Goal: Information Seeking & Learning: Learn about a topic

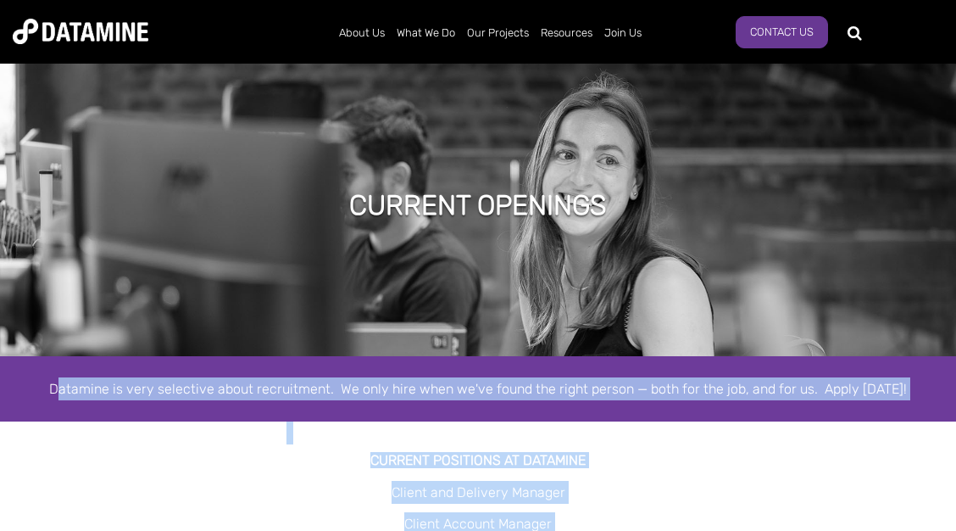
click at [603, 475] on div "Current Openings Datamine is very selective about recruitment. We only hire whe…" at bounding box center [478, 411] width 956 height 705
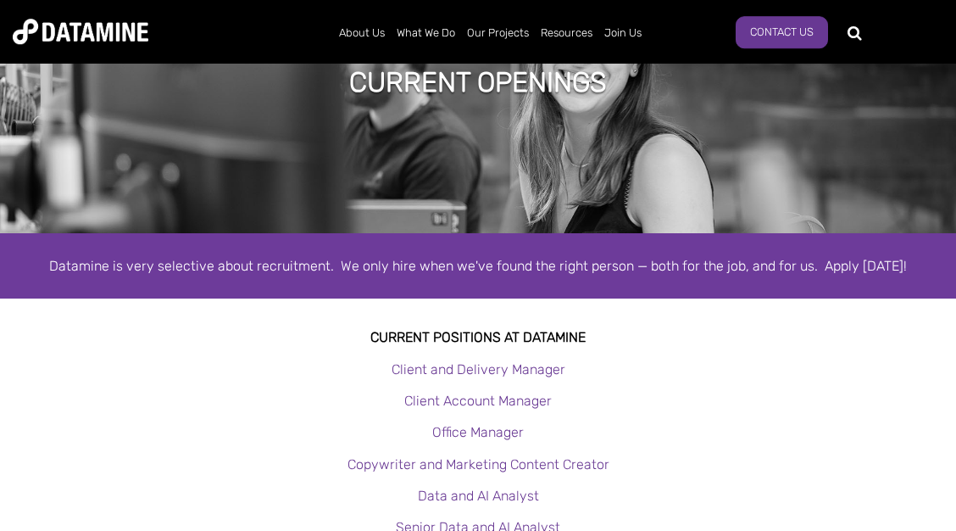
scroll to position [275, 0]
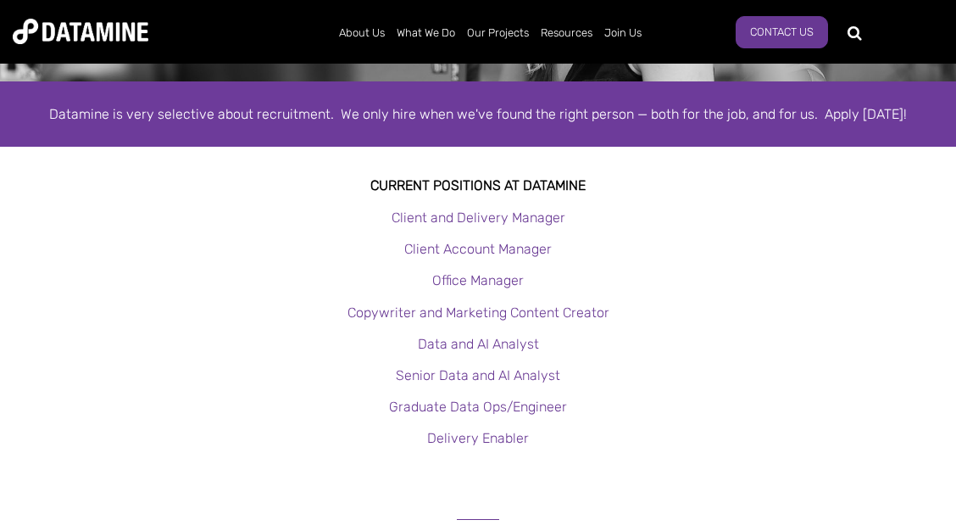
click at [835, 113] on div "Datamine is very selective about recruitment. We only hire when we've found the…" at bounding box center [478, 114] width 931 height 23
click at [880, 114] on div "Datamine is very selective about recruitment. We only hire when we've found the…" at bounding box center [478, 114] width 931 height 23
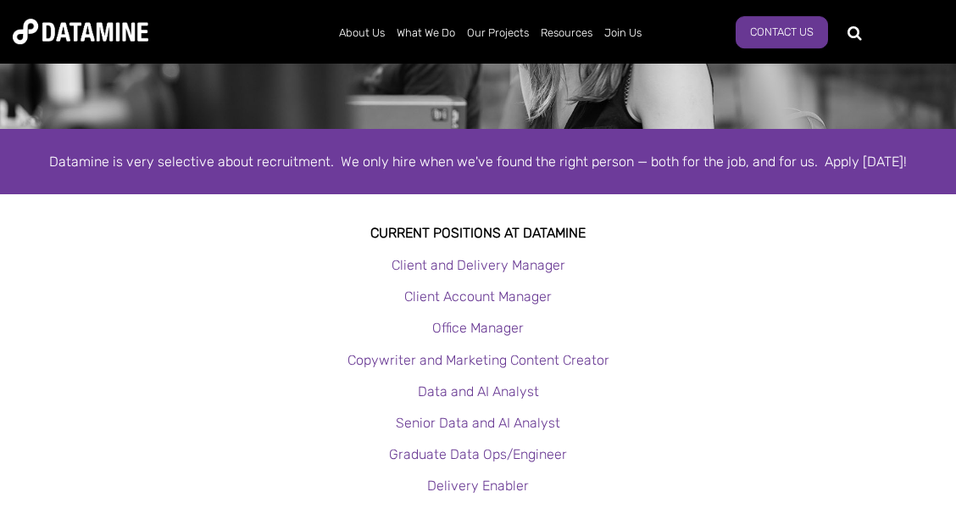
scroll to position [183, 0]
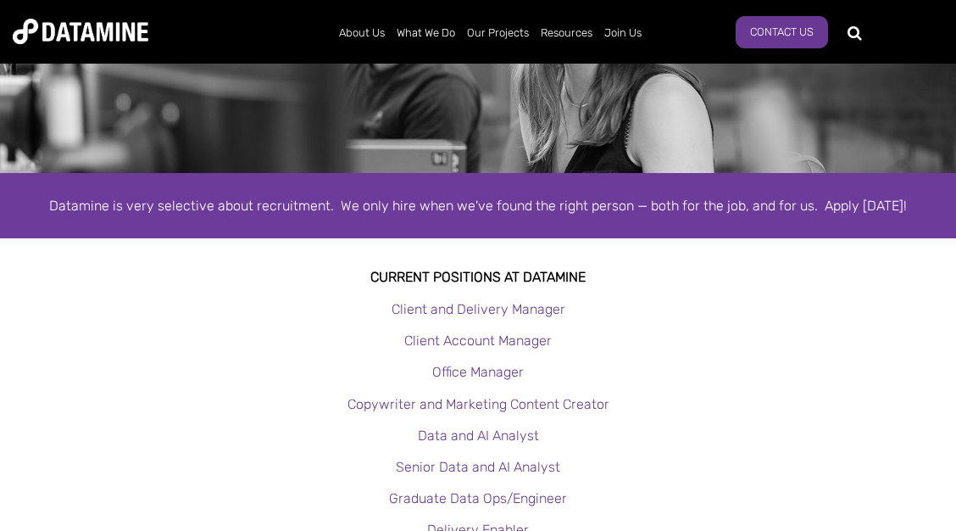
click at [114, 32] on img at bounding box center [81, 31] width 136 height 25
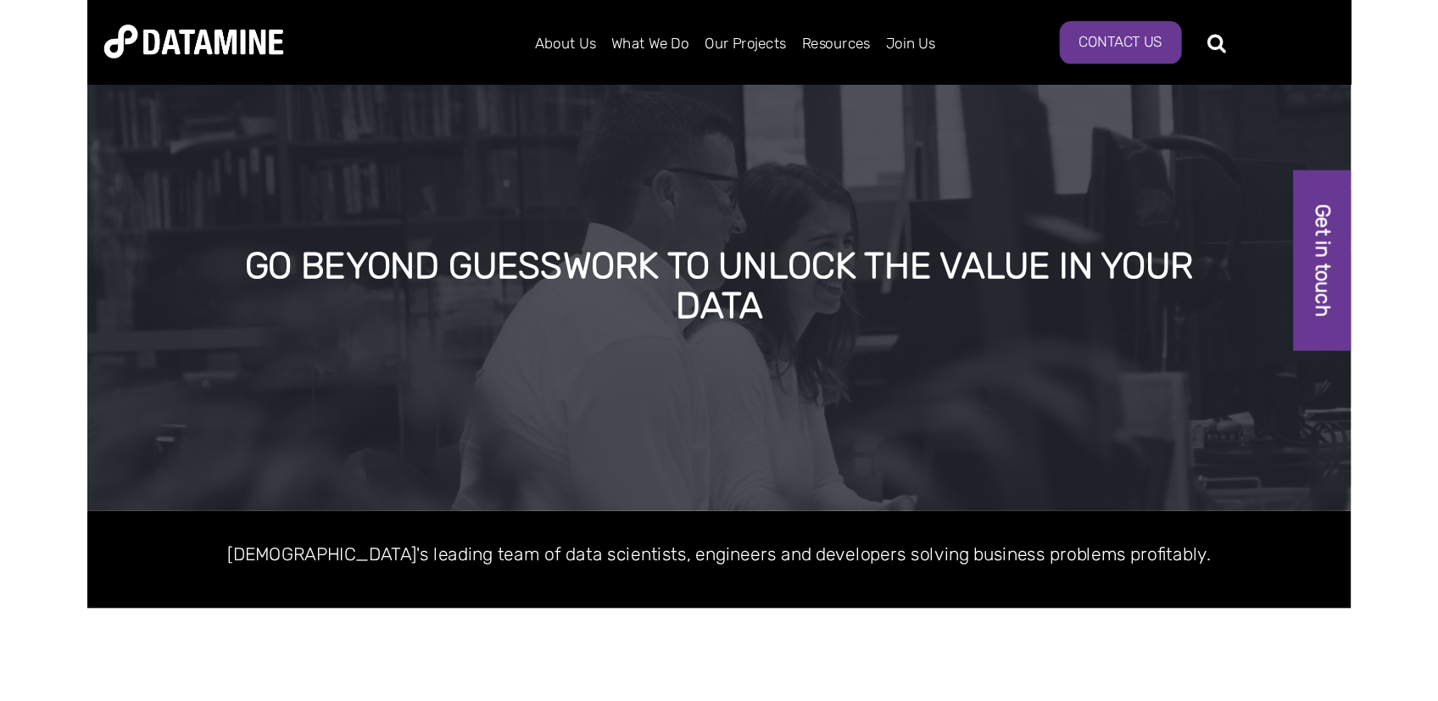
scroll to position [92, 0]
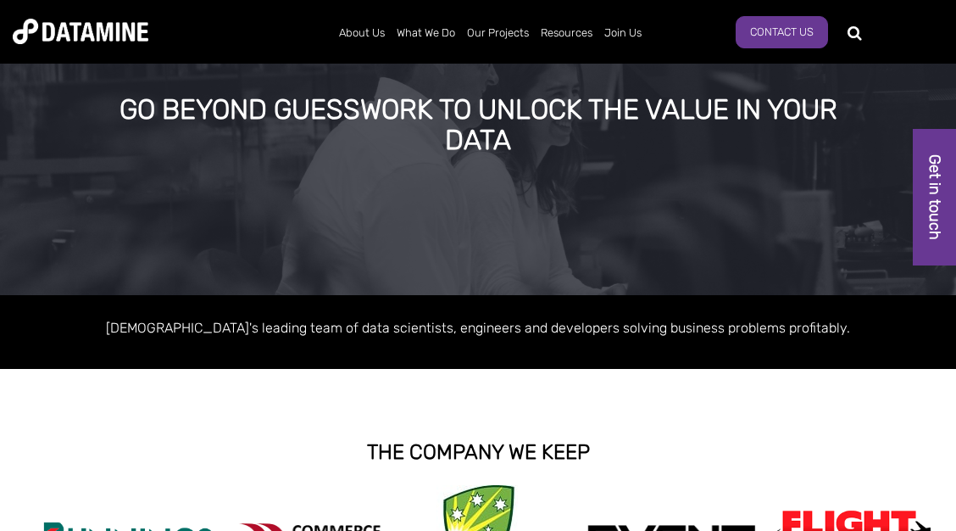
click at [722, 337] on p "[DEMOGRAPHIC_DATA]'s leading team of data scientists, engineers and developers …" at bounding box center [478, 327] width 931 height 23
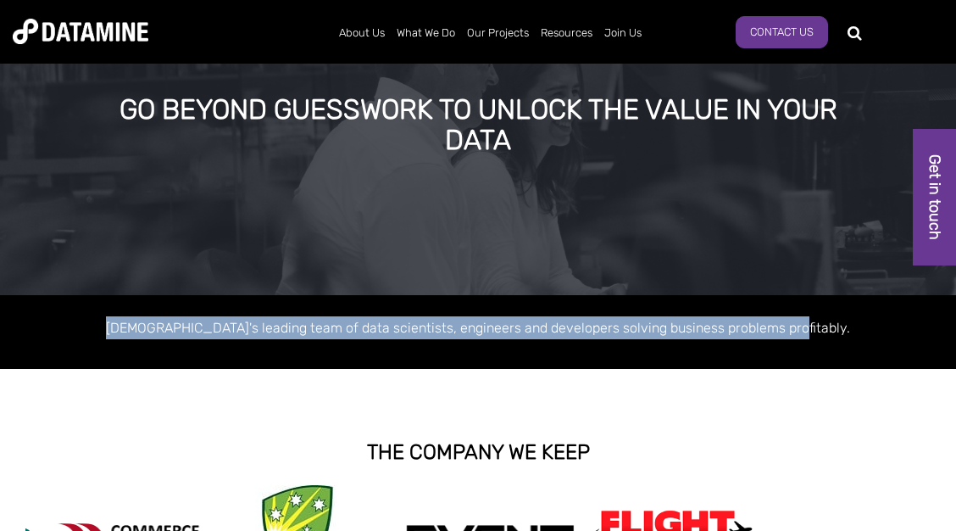
drag, startPoint x: 804, startPoint y: 325, endPoint x: 99, endPoint y: 310, distance: 704.7
click at [98, 315] on div "[DEMOGRAPHIC_DATA]'s leading team of data scientists, engineers and developers …" at bounding box center [478, 332] width 956 height 74
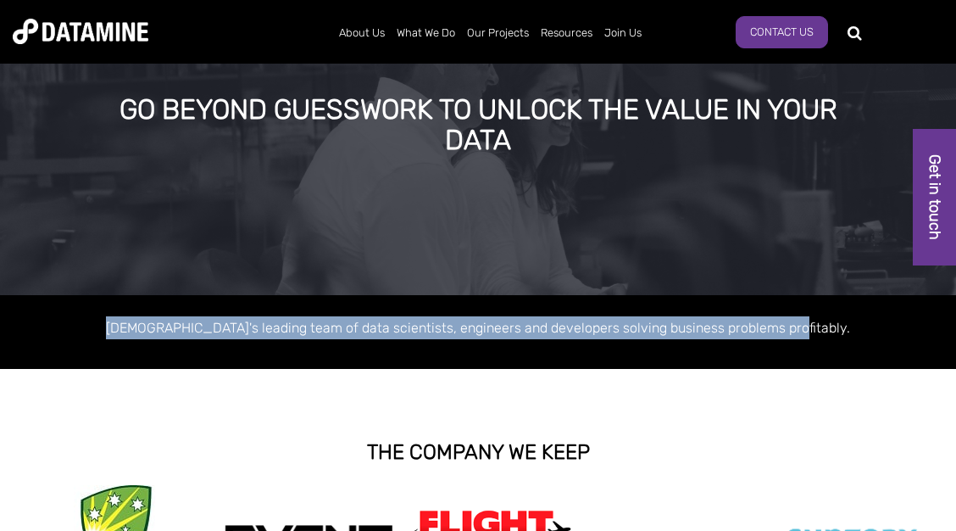
click at [701, 337] on p "[DEMOGRAPHIC_DATA]'s leading team of data scientists, engineers and developers …" at bounding box center [478, 327] width 931 height 23
drag, startPoint x: 835, startPoint y: 328, endPoint x: 109, endPoint y: 320, distance: 725.8
click at [109, 320] on p "[DEMOGRAPHIC_DATA]'s leading team of data scientists, engineers and developers …" at bounding box center [478, 327] width 931 height 23
copy p "[DEMOGRAPHIC_DATA]'s leading team of data scientists, engineers and developers …"
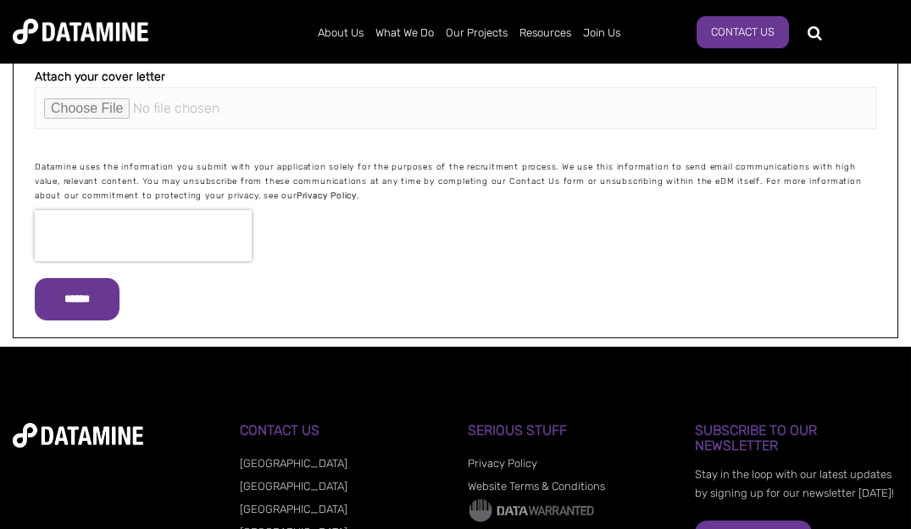
scroll to position [2659, 0]
